Goal: Task Accomplishment & Management: Complete application form

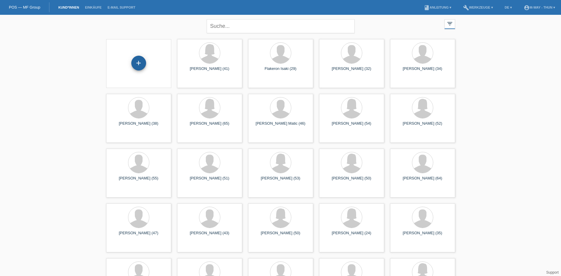
click at [140, 62] on div "+" at bounding box center [138, 63] width 15 height 15
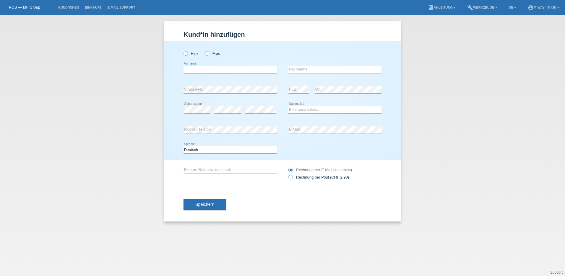
click at [192, 71] on input "text" at bounding box center [230, 69] width 93 height 7
type input "[PERSON_NAME]"
click at [300, 69] on input "text" at bounding box center [335, 69] width 93 height 7
type input "[PERSON_NAME]"
click at [298, 107] on select "Bitte auswählen... Schweiz Deutschland Liechtenstein Österreich ------------ Af…" at bounding box center [335, 109] width 93 height 7
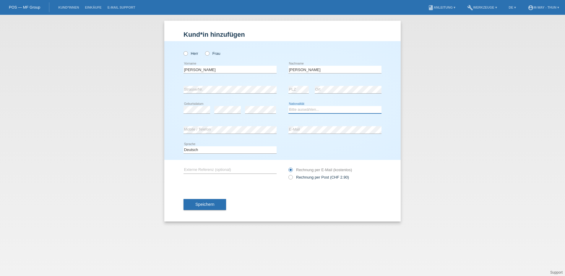
select select "CH"
click at [289, 106] on select "Bitte auswählen... Schweiz Deutschland Liechtenstein Österreich ------------ Af…" at bounding box center [335, 109] width 93 height 7
click at [292, 125] on div "error E-Mail" at bounding box center [335, 130] width 93 height 20
click at [204, 203] on span "Speichern" at bounding box center [204, 204] width 19 height 5
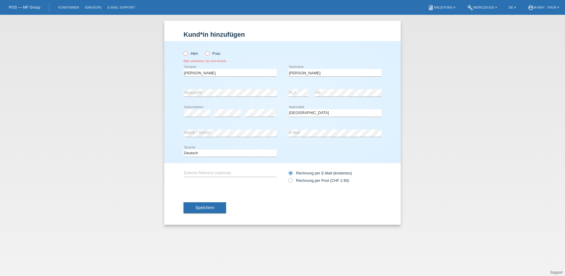
click at [183, 50] on icon at bounding box center [183, 50] width 0 height 0
click at [186, 54] on input "Herr" at bounding box center [186, 53] width 4 height 4
radio input "true"
click at [206, 207] on span "Speichern" at bounding box center [204, 207] width 19 height 5
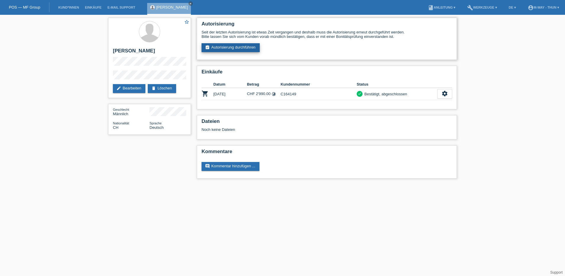
click at [242, 49] on link "assignment_turned_in Autorisierung durchführen" at bounding box center [231, 47] width 58 height 9
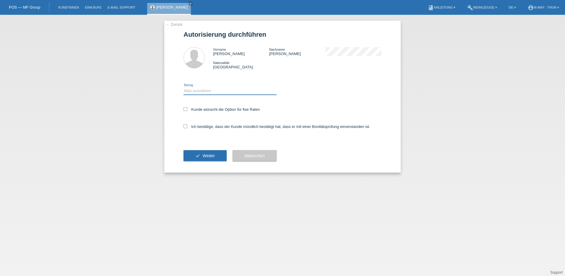
click at [197, 92] on select "Bitte auswählen CHF 1.00 - CHF 499.00 CHF 500.00 - CHF 1'999.00 CHF 2'000.00 - …" at bounding box center [230, 90] width 93 height 7
select select "3"
click at [184, 87] on select "Bitte auswählen CHF 1.00 - CHF 499.00 CHF 500.00 - CHF 1'999.00 CHF 2'000.00 - …" at bounding box center [230, 90] width 93 height 7
click at [187, 108] on icon at bounding box center [186, 109] width 4 height 4
click at [187, 108] on input "Kunde wünscht die Option für fixe Raten" at bounding box center [186, 109] width 4 height 4
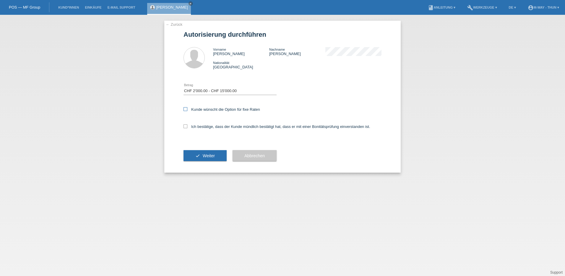
checkbox input "true"
click at [186, 125] on icon at bounding box center [186, 126] width 4 height 4
click at [186, 125] on input "Ich bestätige, dass der Kunde mündlich bestätigt hat, dass er mit einer Bonität…" at bounding box center [186, 126] width 4 height 4
checkbox input "true"
click at [206, 151] on button "check Weiter" at bounding box center [205, 155] width 43 height 11
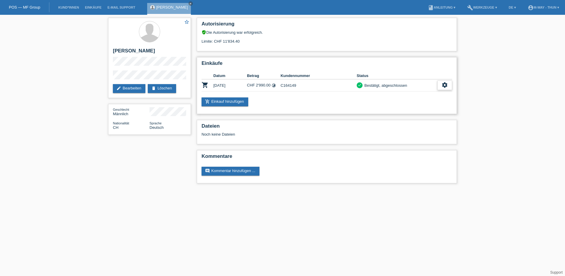
click at [445, 84] on icon "settings" at bounding box center [445, 85] width 7 height 7
click at [234, 171] on link "comment Kommentar hinzufügen ..." at bounding box center [231, 170] width 58 height 9
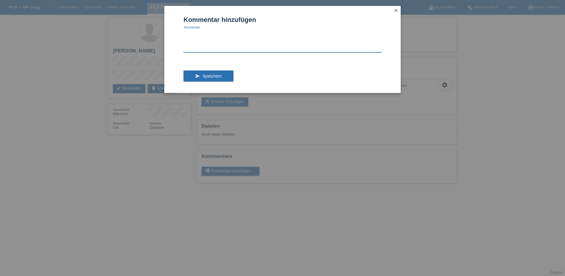
click at [202, 47] on textarea at bounding box center [283, 41] width 198 height 23
type textarea "D"
click at [312, 34] on textarea "Bike wurde die Grösse geändert daher den 1 Vertrag 24 Monate Stornieren und den…" at bounding box center [283, 41] width 198 height 23
type textarea "Bike wurde die Grösse geändert daher den 1 Vertrag 24 Monate Stornieren, und de…"
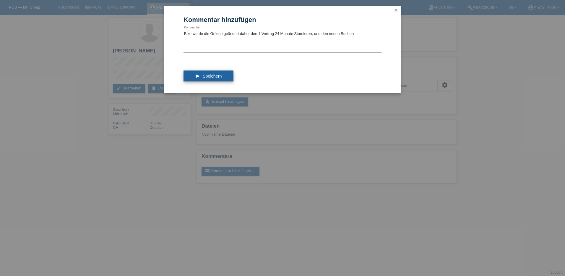
click at [219, 77] on span "Speichern" at bounding box center [212, 76] width 19 height 5
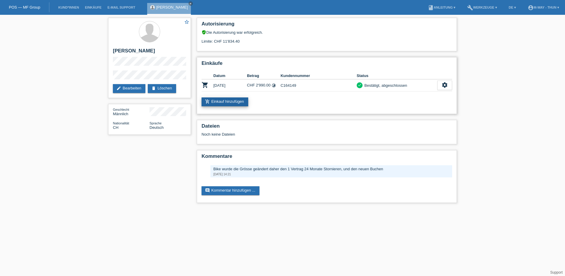
click at [227, 102] on link "add_shopping_cart Einkauf hinzufügen" at bounding box center [225, 101] width 47 height 9
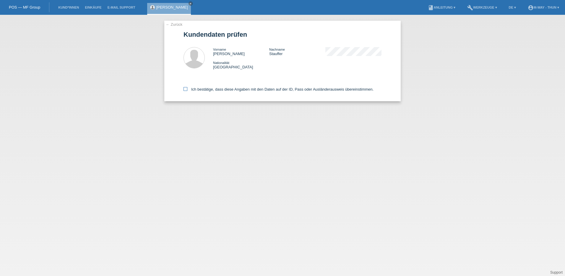
click at [186, 89] on icon at bounding box center [186, 89] width 4 height 4
click at [186, 89] on input "Ich bestätige, dass diese Angaben mit den Daten auf der ID, Pass oder Ausländer…" at bounding box center [186, 89] width 4 height 4
checkbox input "true"
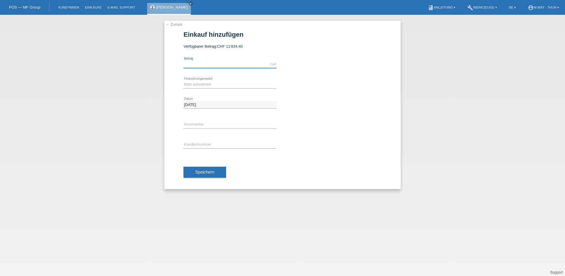
click at [205, 67] on input "text" at bounding box center [230, 64] width 93 height 7
type input "2990.00"
click at [198, 86] on select "Bitte auswählen Fixe Raten Kauf auf Rechnung mit Teilzahlungsoption" at bounding box center [230, 84] width 93 height 7
select select "77"
click at [184, 81] on select "Bitte auswählen Fixe Raten Kauf auf Rechnung mit Teilzahlungsoption" at bounding box center [230, 84] width 93 height 7
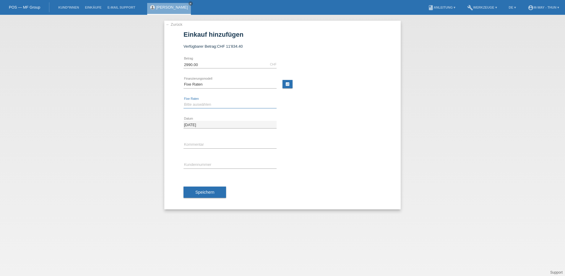
click at [198, 106] on select "Bitte auswählen 4 Raten 5 Raten 6 Raten 7 Raten 8 Raten 9 Raten 10 Raten 11 Rat…" at bounding box center [230, 104] width 93 height 7
select select "202"
click at [184, 101] on select "Bitte auswählen 4 Raten 5 Raten 6 Raten 7 Raten 8 Raten 9 Raten 10 Raten 11 Rat…" at bounding box center [230, 104] width 93 height 7
click at [200, 145] on input "text" at bounding box center [230, 144] width 93 height 7
click at [200, 167] on input "text" at bounding box center [230, 164] width 93 height 7
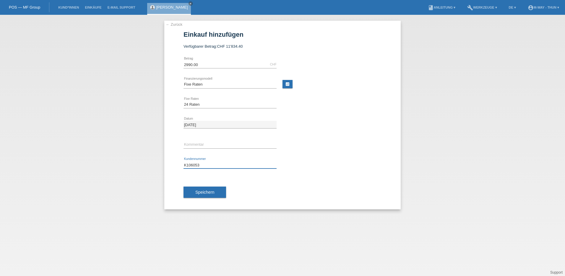
type input "K106053"
click at [199, 144] on input "text" at bounding box center [230, 144] width 93 height 7
click at [187, 144] on input "Wesetz den Auftrag C" at bounding box center [230, 144] width 93 height 7
click at [186, 144] on input "esetz den Auftrag C" at bounding box center [230, 144] width 93 height 7
drag, startPoint x: 195, startPoint y: 144, endPoint x: 111, endPoint y: 128, distance: 86.0
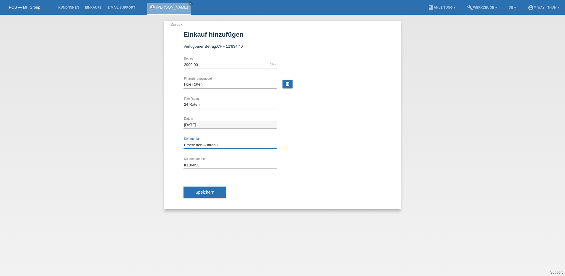
click at [126, 137] on div "← Zurück Einkauf hinzufügen Verfügbarer Betrag: CHF 11'834.40 2990.00 error Bet…" at bounding box center [282, 145] width 565 height 261
click at [225, 147] on input "Ersetzt den Auftrag C" at bounding box center [230, 144] width 93 height 7
type input "Ersetzt den Auftrag C 164168"
click at [204, 190] on span "Speichern" at bounding box center [204, 192] width 19 height 5
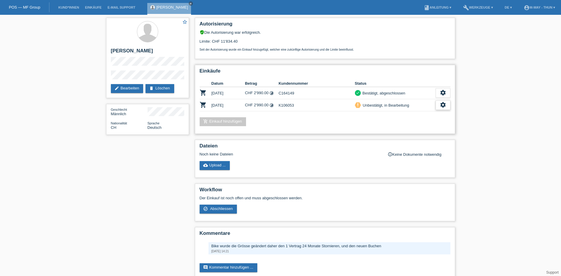
click at [438, 104] on div "settings" at bounding box center [443, 104] width 15 height 9
click at [397, 132] on span "Abschliessen" at bounding box center [396, 131] width 25 height 7
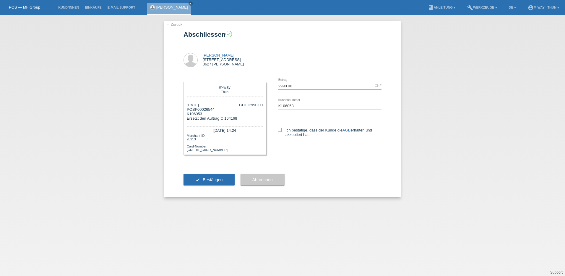
click at [277, 126] on div "2990.00 CHF error Betrag K106053 error AGB" at bounding box center [324, 112] width 116 height 72
click at [281, 131] on icon at bounding box center [280, 130] width 4 height 4
click at [281, 131] on input "Ich bestätige, dass der Kunde die AGB erhalten und akzeptiert hat." at bounding box center [280, 130] width 4 height 4
checkbox input "true"
click at [208, 180] on span "Bestätigen" at bounding box center [213, 179] width 20 height 5
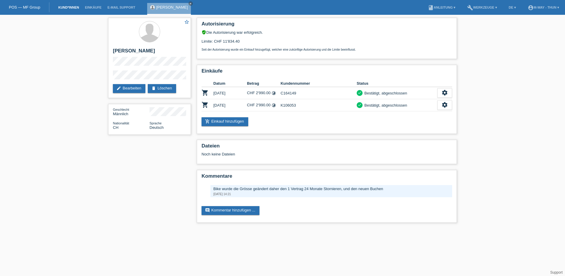
click at [68, 6] on link "Kund*innen" at bounding box center [68, 8] width 27 height 4
